Goal: Task Accomplishment & Management: Complete application form

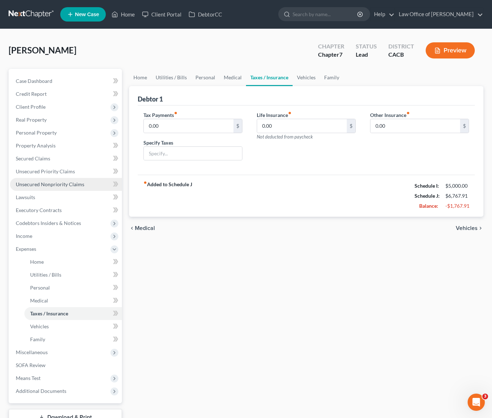
click at [66, 184] on span "Unsecured Nonpriority Claims" at bounding box center [50, 184] width 69 height 6
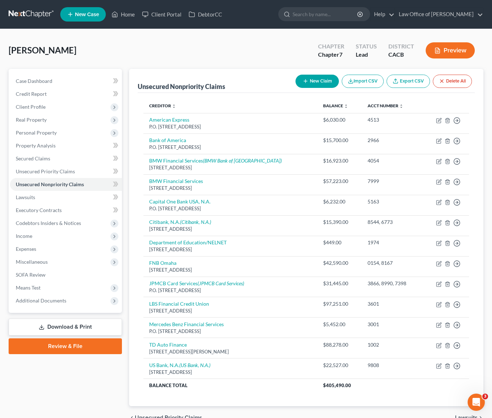
click at [323, 80] on button "New Claim" at bounding box center [317, 81] width 43 height 13
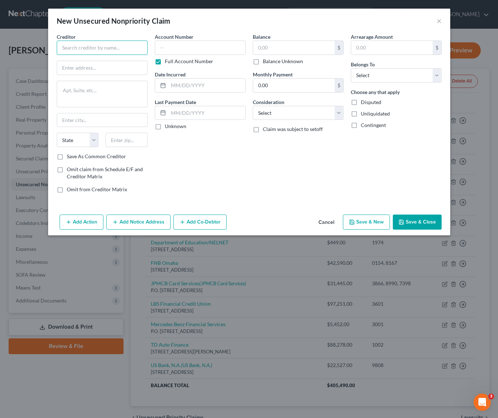
click at [103, 50] on input "text" at bounding box center [102, 48] width 91 height 14
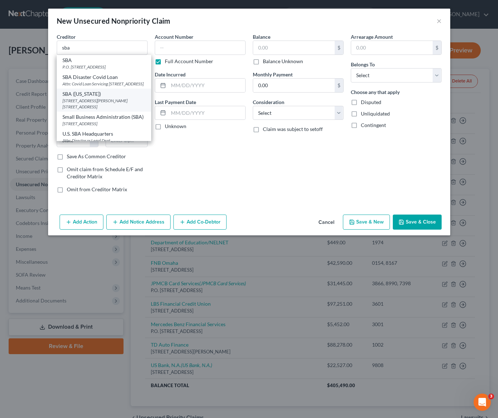
click at [79, 104] on div "[STREET_ADDRESS][PERSON_NAME] [STREET_ADDRESS]" at bounding box center [103, 104] width 83 height 12
type input "SBA ([US_STATE])"
type input "[STREET_ADDRESS][PERSON_NAME] Suite 202"
type input "[GEOGRAPHIC_DATA]"
select select "45"
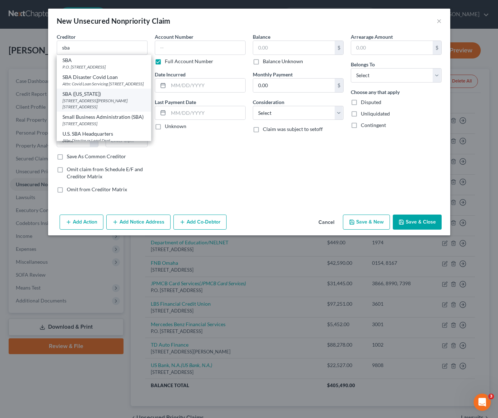
type input "79925"
